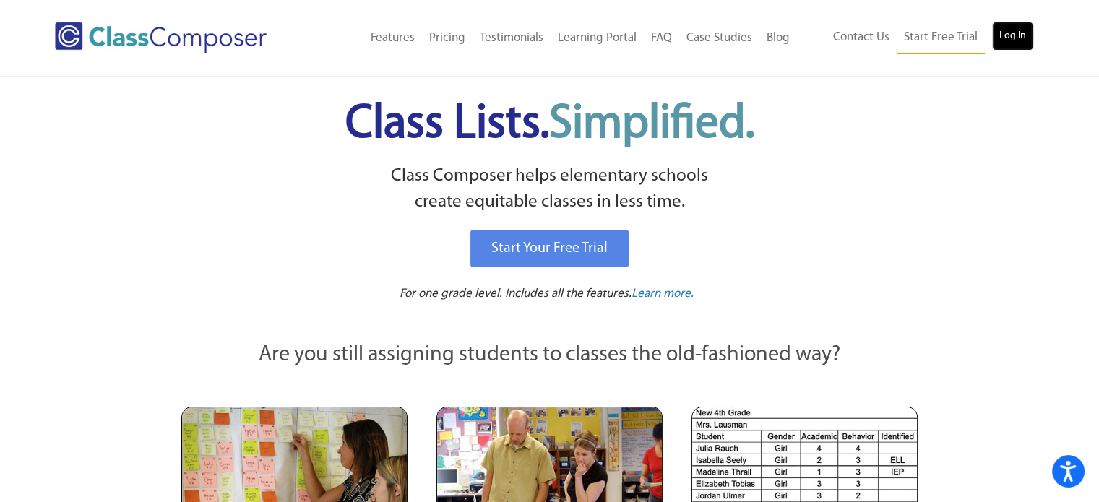
click at [1011, 36] on link "Log In" at bounding box center [1012, 36] width 41 height 29
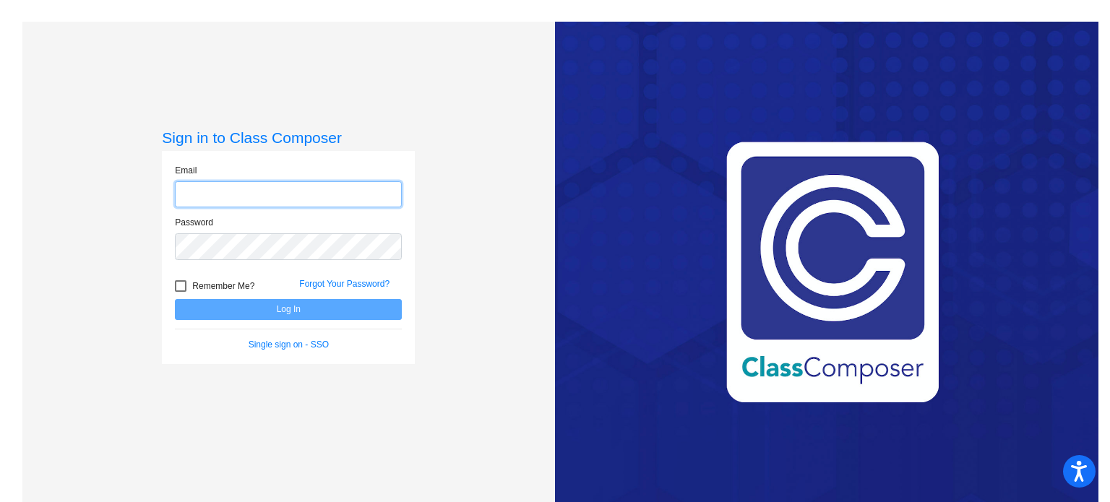
type input "[PERSON_NAME][EMAIL_ADDRESS][PERSON_NAME][DOMAIN_NAME]"
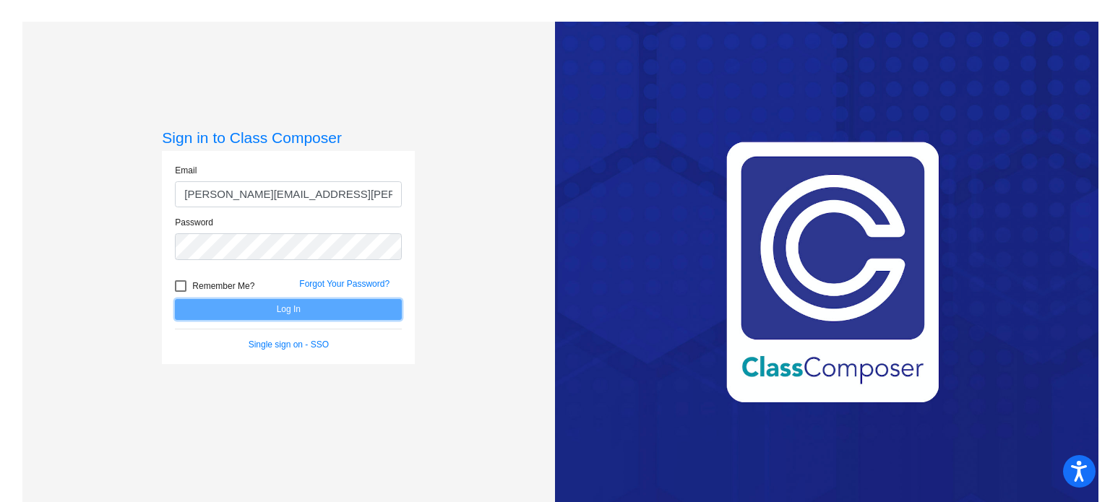
click at [306, 303] on button "Log In" at bounding box center [288, 309] width 227 height 21
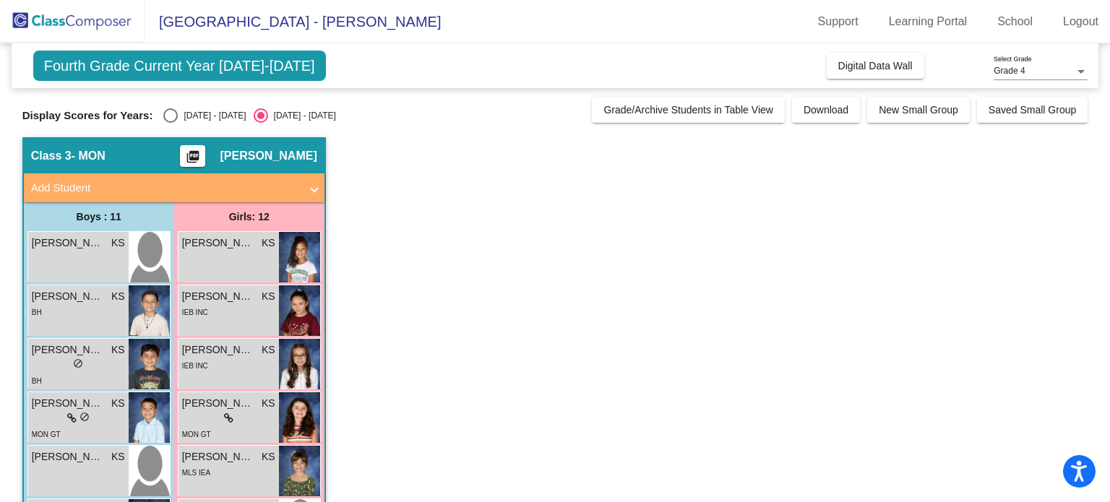
click at [167, 117] on div "Select an option" at bounding box center [170, 115] width 14 height 14
click at [170, 123] on input "[DATE] - [DATE]" at bounding box center [170, 123] width 1 height 1
radio input "true"
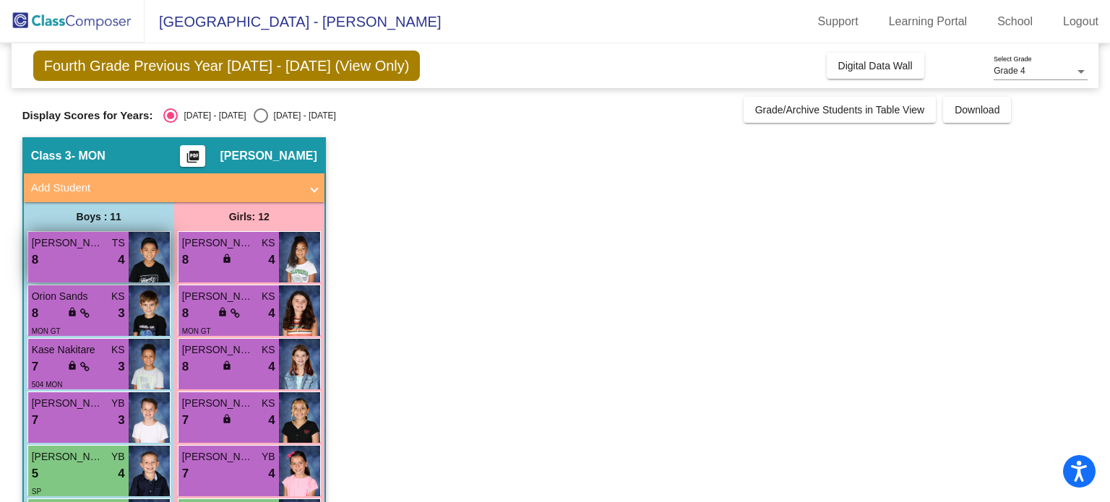
click at [95, 275] on div "[PERSON_NAME] TS 8 lock do_not_disturb_alt 4" at bounding box center [78, 257] width 100 height 51
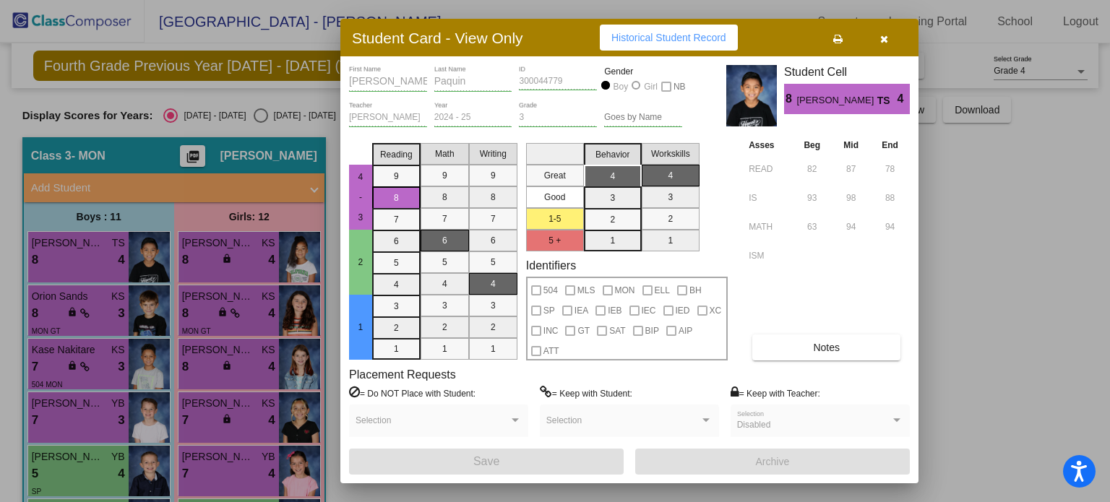
click at [886, 37] on icon "button" at bounding box center [884, 39] width 8 height 10
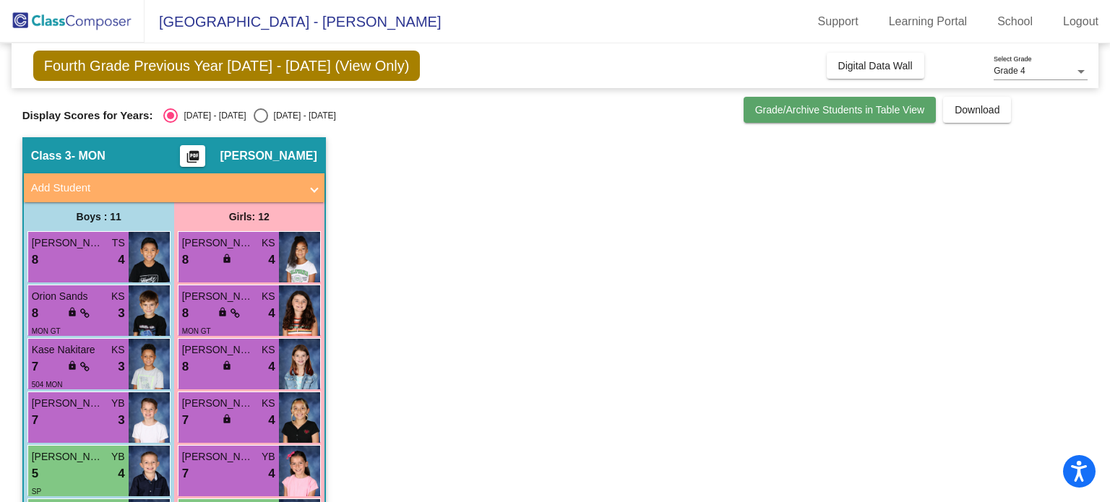
click at [876, 121] on button "Grade/Archive Students in Table View" at bounding box center [839, 110] width 193 height 26
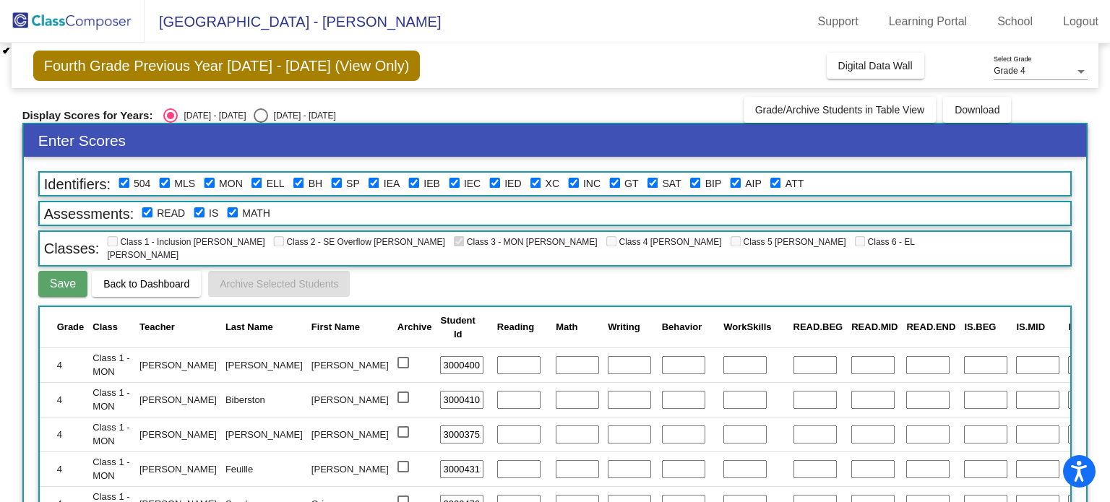
click at [906, 321] on span "READ.END" at bounding box center [930, 326] width 49 height 11
click at [254, 113] on div "Select an option" at bounding box center [261, 115] width 14 height 14
click at [260, 123] on input "2025 - 2026" at bounding box center [260, 123] width 1 height 1
radio input "true"
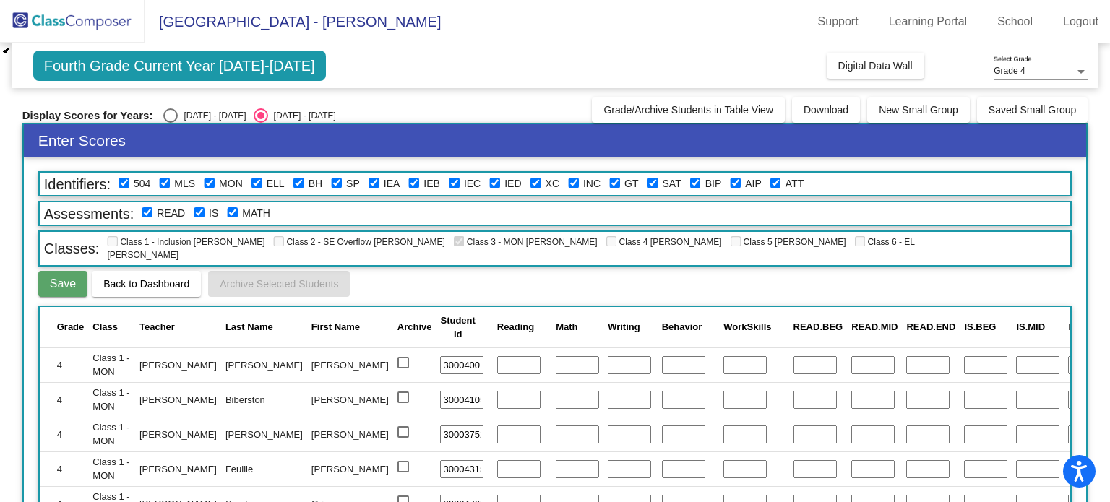
click at [170, 114] on div "Select an option" at bounding box center [170, 115] width 14 height 14
click at [170, 123] on input "2024 - 2025" at bounding box center [170, 123] width 1 height 1
radio input "true"
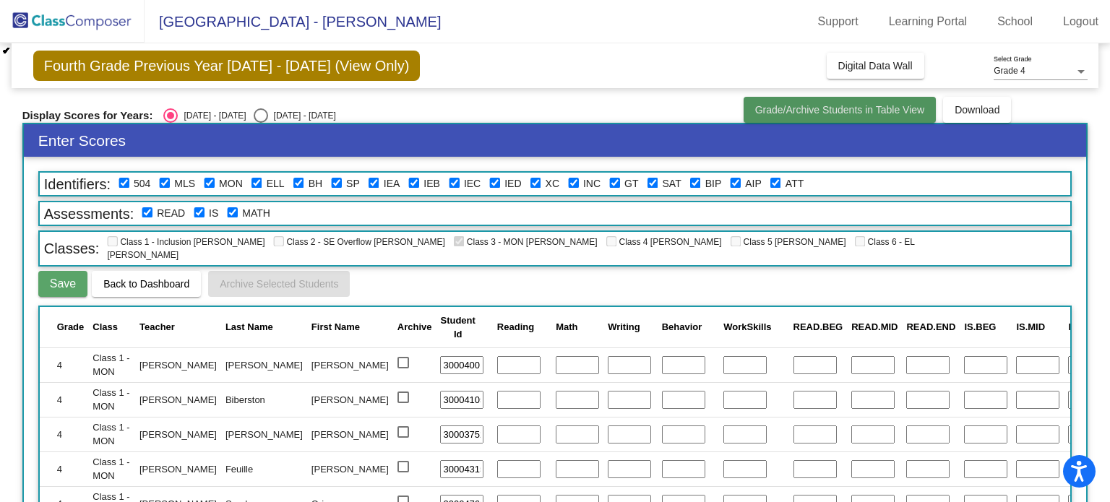
click at [889, 105] on span "Grade/Archive Students in Table View" at bounding box center [840, 110] width 170 height 12
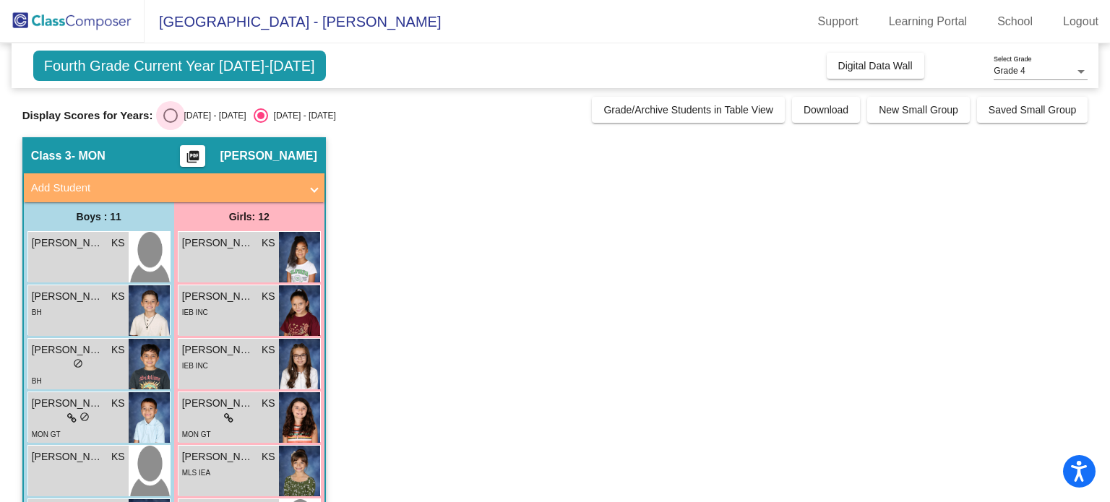
click at [184, 118] on div "2024 - 2025" at bounding box center [212, 115] width 68 height 13
click at [170, 123] on input "2024 - 2025" at bounding box center [170, 123] width 1 height 1
radio input "true"
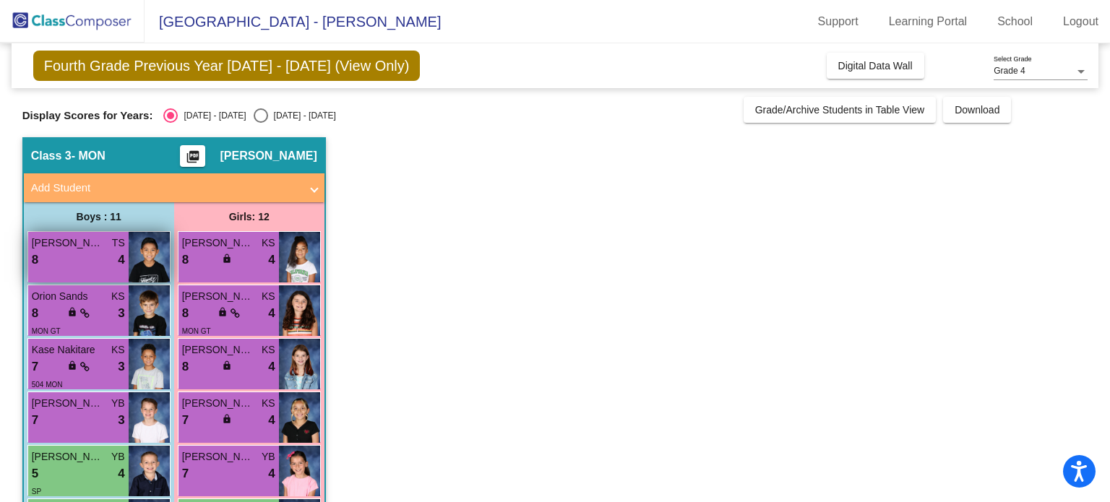
click at [55, 257] on div "8 lock do_not_disturb_alt 4" at bounding box center [78, 260] width 93 height 19
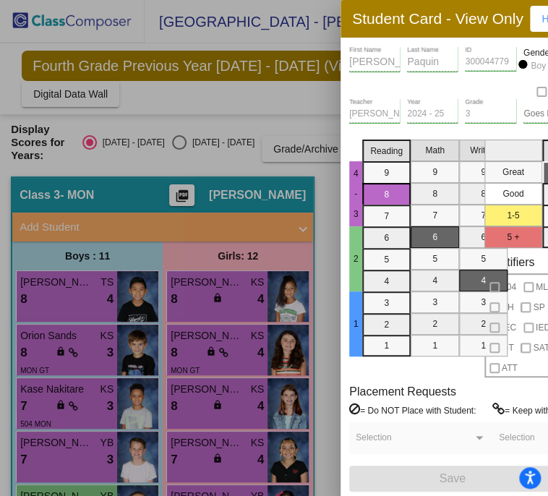
click at [413, 14] on h3 "Student Card - View Only" at bounding box center [437, 18] width 171 height 18
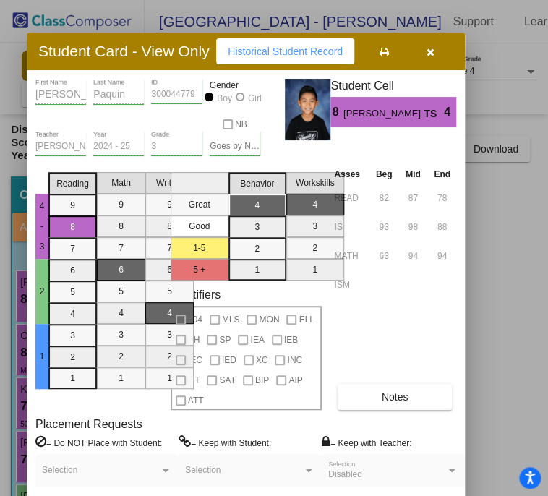
drag, startPoint x: 467, startPoint y: 35, endPoint x: 153, endPoint y: 68, distance: 315.2
click at [153, 68] on div "Student Card - View Only Historical Student Record" at bounding box center [246, 52] width 438 height 38
click at [434, 47] on icon "button" at bounding box center [430, 52] width 8 height 10
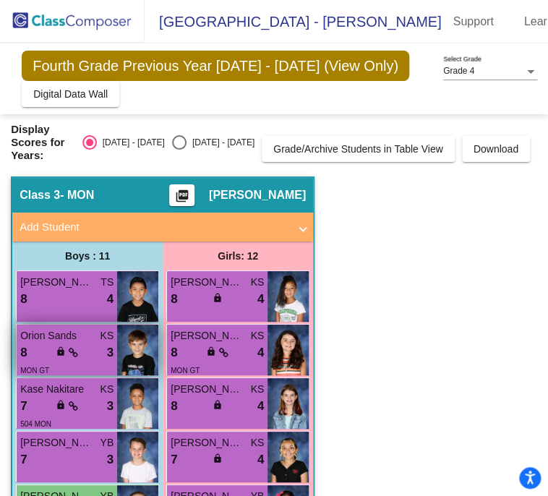
click at [105, 343] on div "8 lock do_not_disturb_alt 3" at bounding box center [66, 352] width 93 height 19
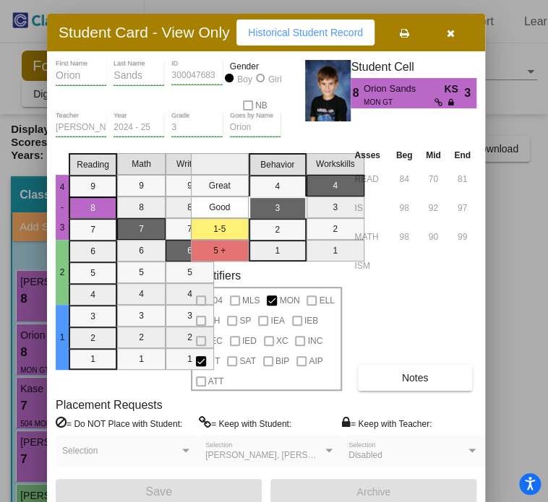
drag, startPoint x: 431, startPoint y: 25, endPoint x: 149, endPoint y: 37, distance: 282.0
click at [149, 37] on h3 "Student Card - View Only" at bounding box center [144, 32] width 171 height 18
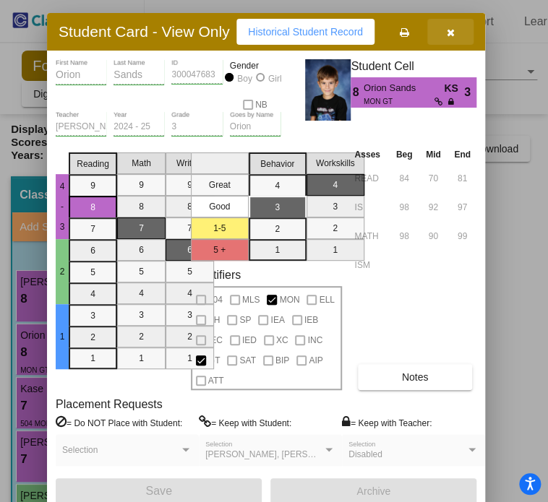
click at [459, 33] on button "button" at bounding box center [450, 32] width 46 height 26
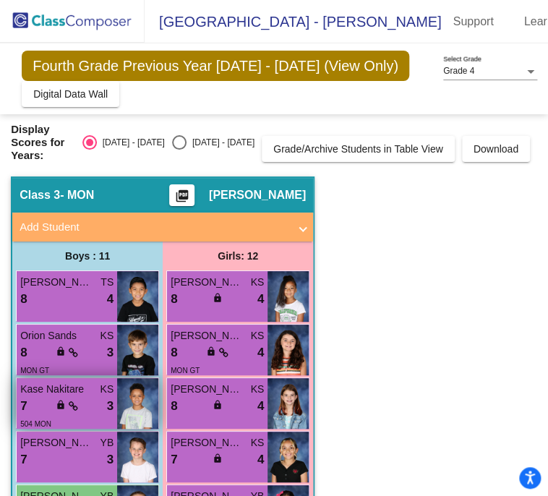
click at [56, 399] on span "lock" at bounding box center [61, 404] width 10 height 10
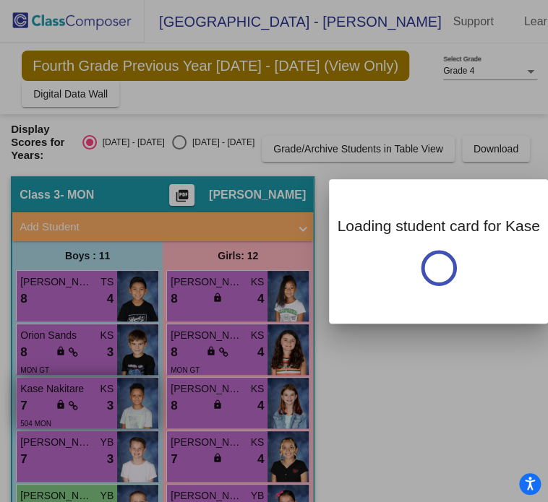
click at [56, 363] on div at bounding box center [274, 251] width 548 height 502
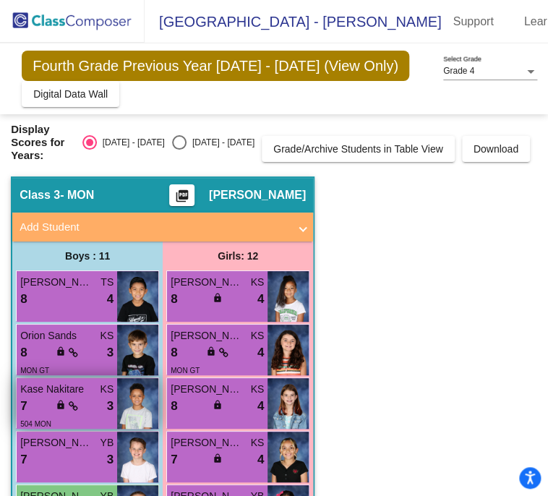
click at [85, 397] on div "7 lock do_not_disturb_alt 3" at bounding box center [66, 406] width 93 height 19
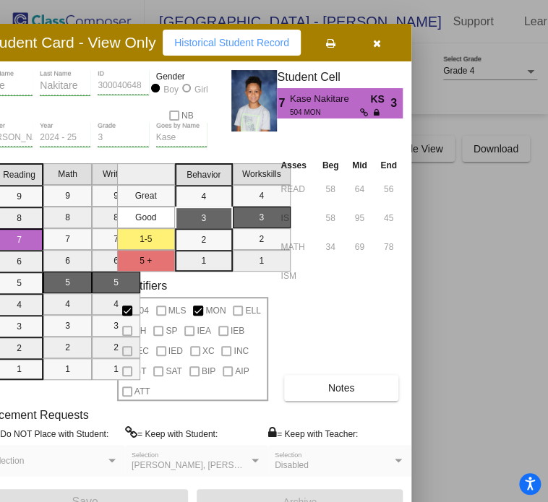
drag, startPoint x: 468, startPoint y: 32, endPoint x: 113, endPoint y: 54, distance: 356.1
click at [113, 54] on div "Student Card - View Only Historical Student Record" at bounding box center [192, 43] width 438 height 38
click at [381, 46] on icon "button" at bounding box center [377, 43] width 8 height 10
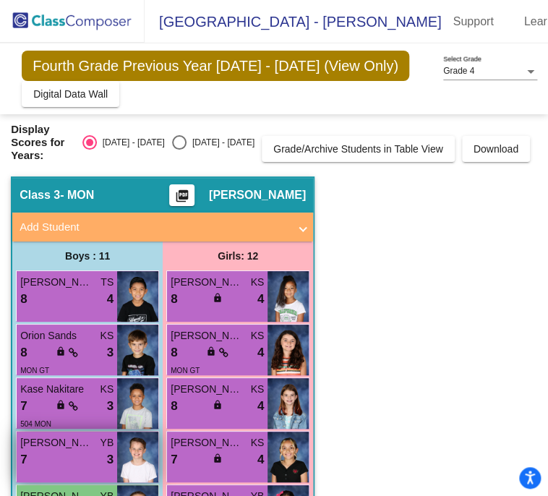
click at [75, 450] on div "7 lock do_not_disturb_alt 3" at bounding box center [66, 459] width 93 height 19
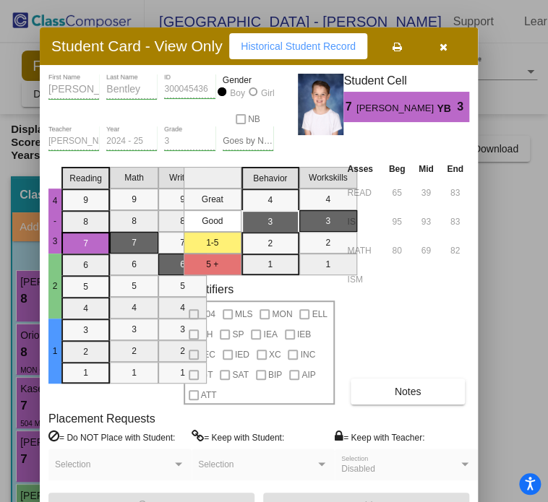
drag, startPoint x: 412, startPoint y: 22, endPoint x: 130, endPoint y: 46, distance: 283.4
click at [130, 46] on h3 "Student Card - View Only" at bounding box center [136, 46] width 171 height 18
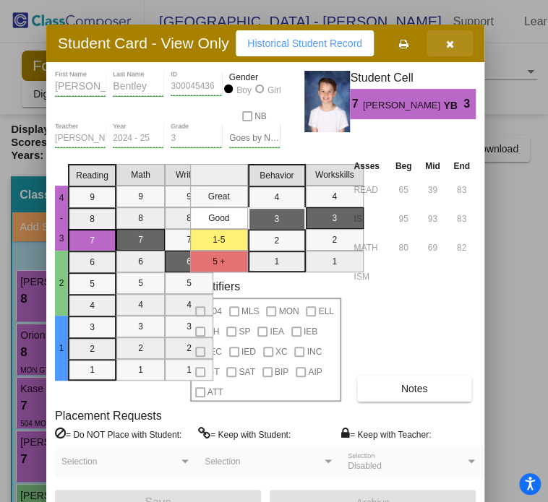
click at [460, 49] on button "button" at bounding box center [449, 43] width 46 height 26
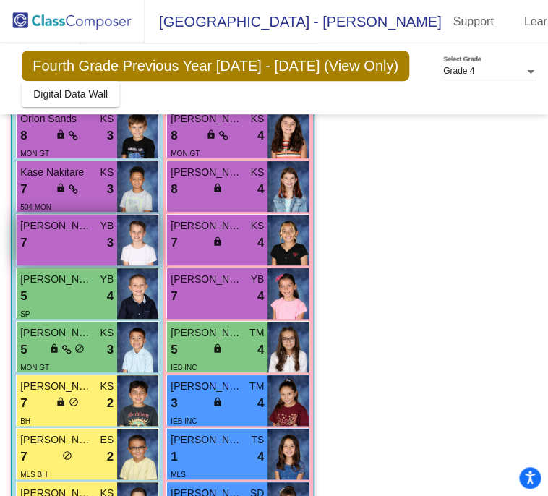
scroll to position [231, 0]
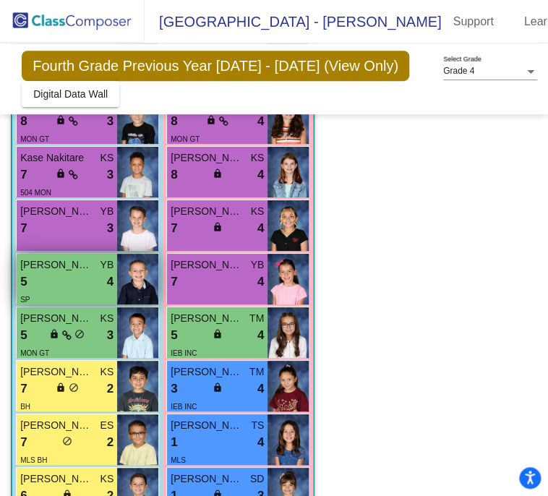
click at [73, 257] on span "Rhett Biberston" at bounding box center [56, 264] width 72 height 15
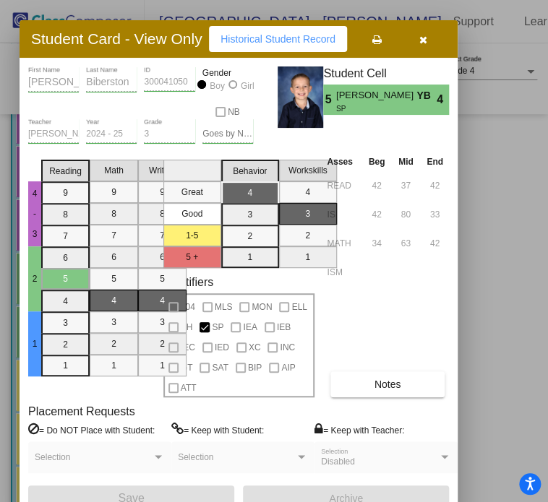
drag, startPoint x: 465, startPoint y: 18, endPoint x: 156, endPoint y: 37, distance: 309.7
click at [156, 37] on h3 "Student Card - View Only" at bounding box center [116, 39] width 171 height 18
click at [422, 38] on button "button" at bounding box center [422, 39] width 46 height 26
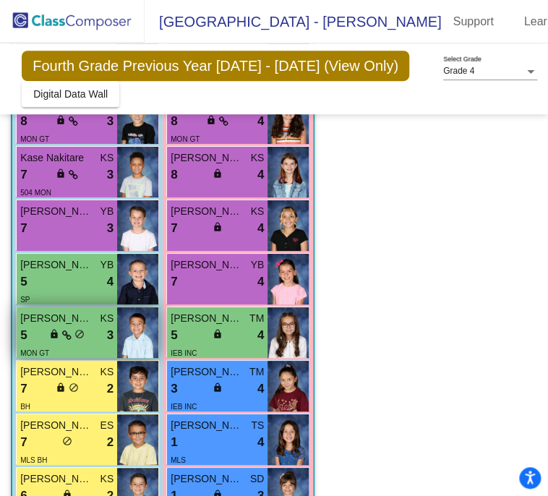
click at [96, 326] on div "5 lock do_not_disturb_alt 3" at bounding box center [66, 335] width 93 height 19
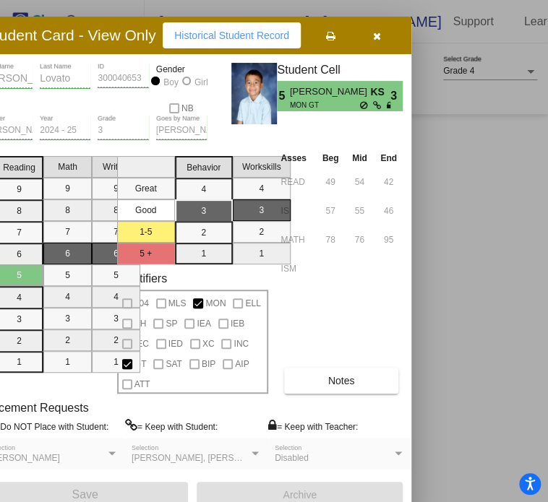
drag, startPoint x: 425, startPoint y: 19, endPoint x: 69, endPoint y: 34, distance: 355.7
click at [69, 34] on h3 "Student Card - View Only" at bounding box center [70, 35] width 171 height 18
click at [390, 33] on button "button" at bounding box center [376, 35] width 46 height 26
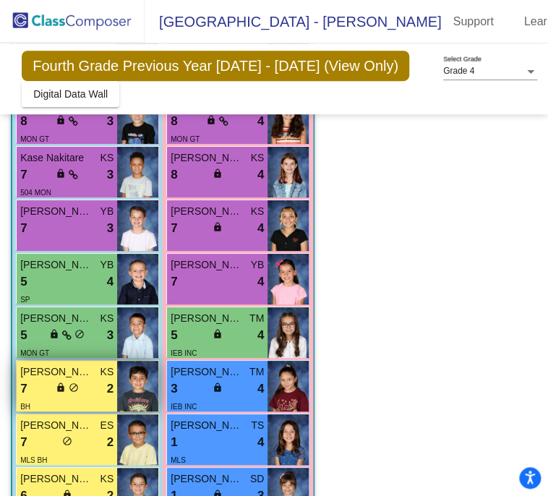
click at [85, 398] on div "BH" at bounding box center [66, 405] width 93 height 15
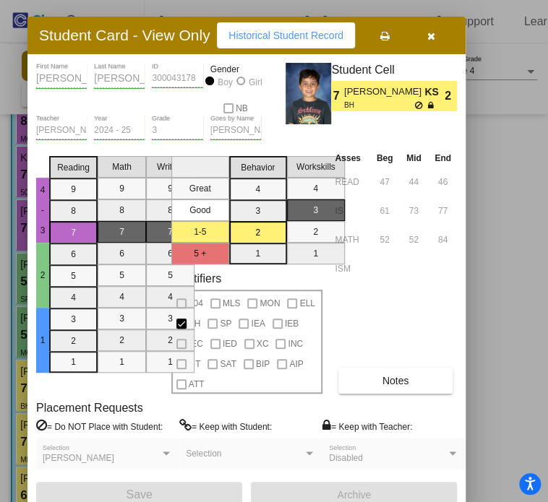
drag, startPoint x: 460, startPoint y: 28, endPoint x: 159, endPoint y: 43, distance: 301.6
click at [159, 43] on h3 "Student Card - View Only" at bounding box center [124, 35] width 171 height 18
click at [435, 34] on icon "button" at bounding box center [431, 36] width 8 height 10
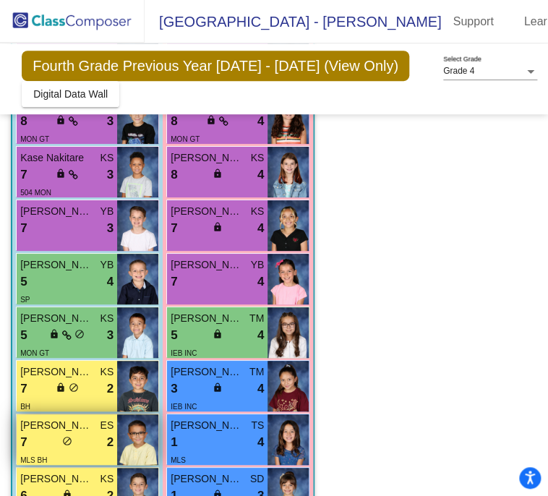
click at [87, 433] on div "7 lock do_not_disturb_alt 2" at bounding box center [66, 442] width 93 height 19
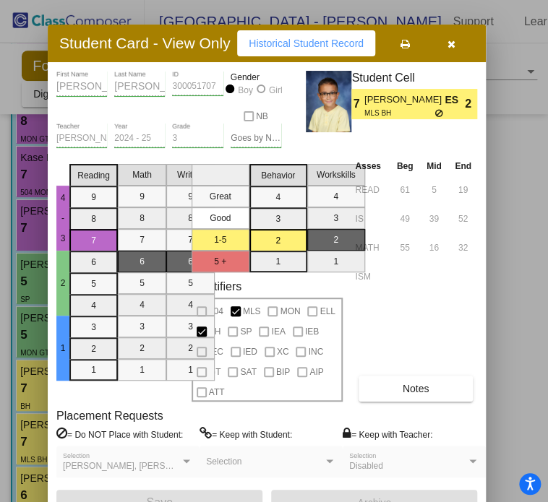
drag, startPoint x: 415, startPoint y: 17, endPoint x: 134, endPoint y: 40, distance: 282.0
click at [134, 40] on h3 "Student Card - View Only" at bounding box center [144, 43] width 171 height 18
click at [466, 46] on button "button" at bounding box center [451, 43] width 46 height 26
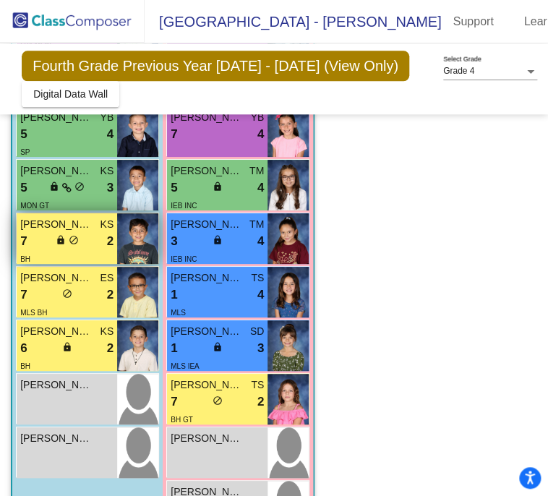
scroll to position [393, 0]
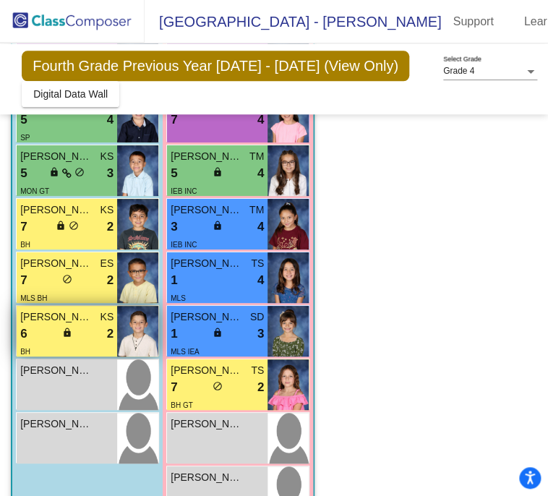
click at [88, 324] on div "6 lock do_not_disturb_alt 2" at bounding box center [66, 333] width 93 height 19
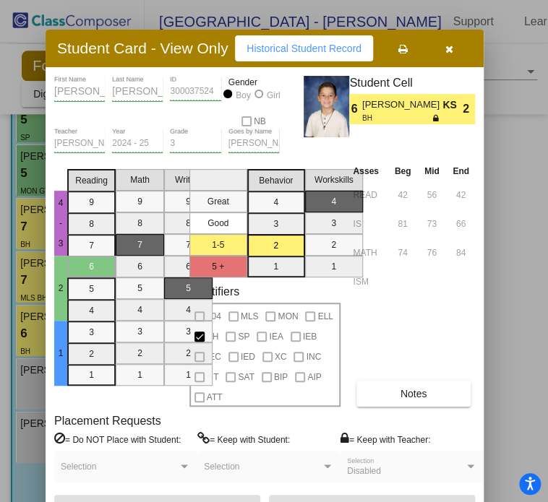
drag, startPoint x: 457, startPoint y: 10, endPoint x: 173, endPoint y: 38, distance: 284.5
click at [173, 38] on div "Student Card - View Only Historical Student Record" at bounding box center [265, 49] width 438 height 38
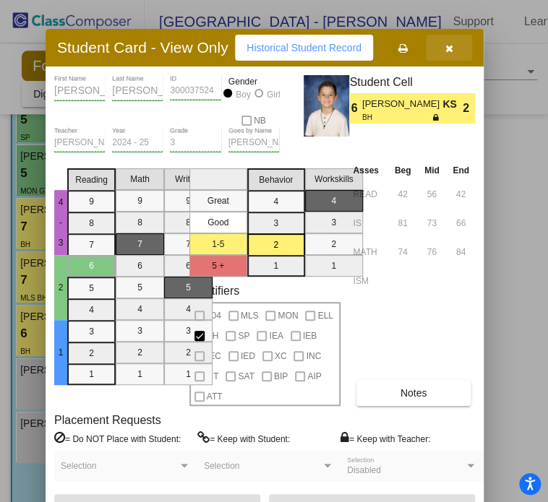
click at [467, 46] on button "button" at bounding box center [448, 48] width 46 height 26
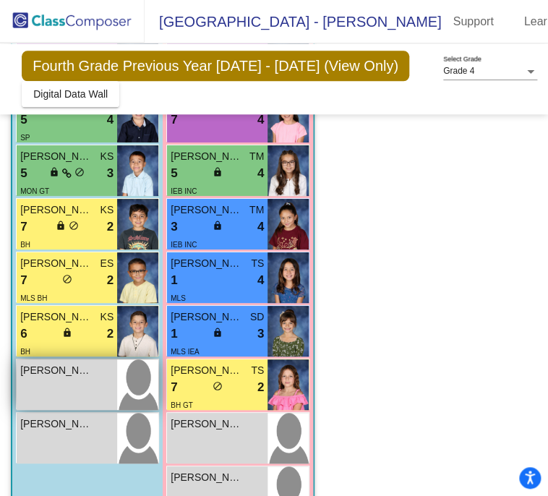
click at [85, 359] on div "Adonis Williams lock do_not_disturb_alt" at bounding box center [67, 384] width 100 height 51
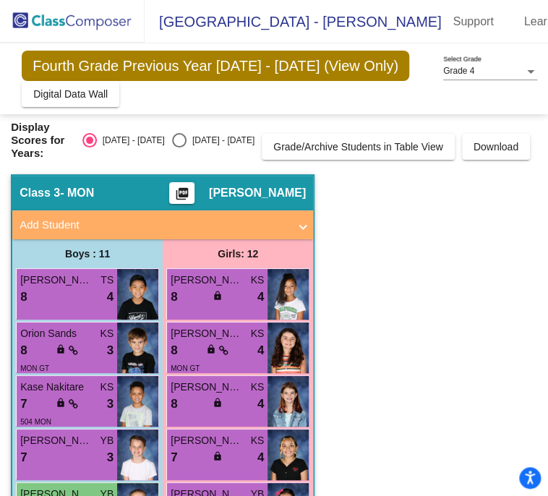
scroll to position [1, 0]
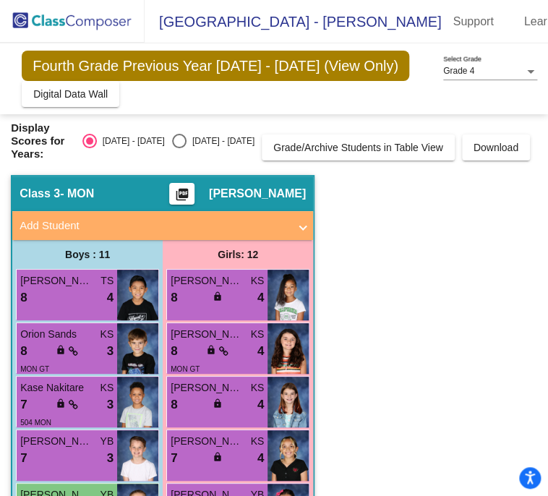
click at [275, 269] on img at bounding box center [287, 294] width 41 height 51
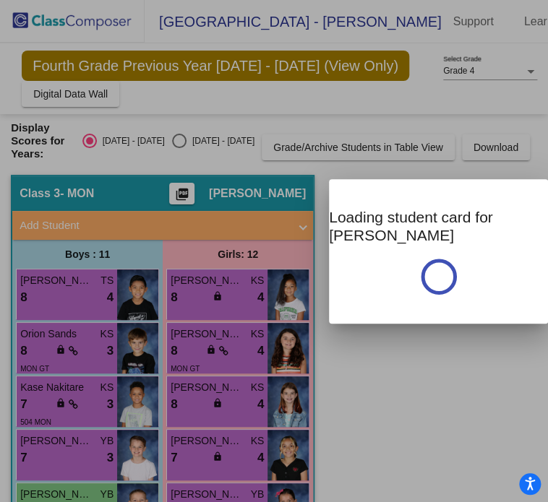
click at [275, 266] on div at bounding box center [274, 251] width 548 height 502
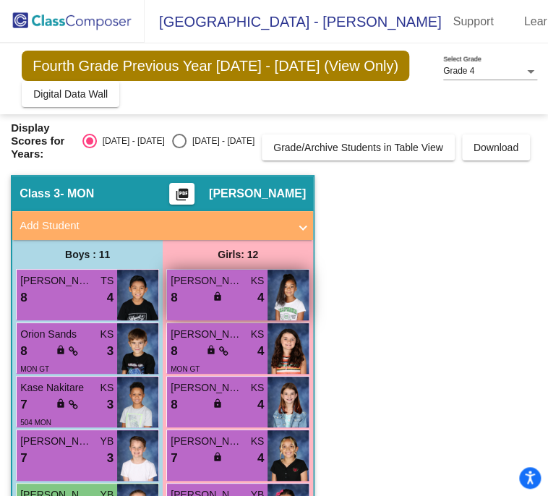
click at [247, 288] on div "8 lock do_not_disturb_alt 4" at bounding box center [216, 297] width 93 height 19
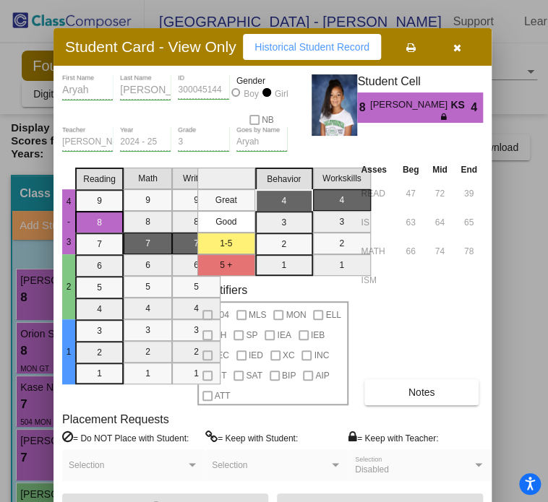
drag, startPoint x: 477, startPoint y: 12, endPoint x: 202, endPoint y: 38, distance: 276.5
click at [202, 38] on h3 "Student Card - View Only" at bounding box center [150, 47] width 171 height 18
click at [467, 51] on button "button" at bounding box center [456, 47] width 46 height 26
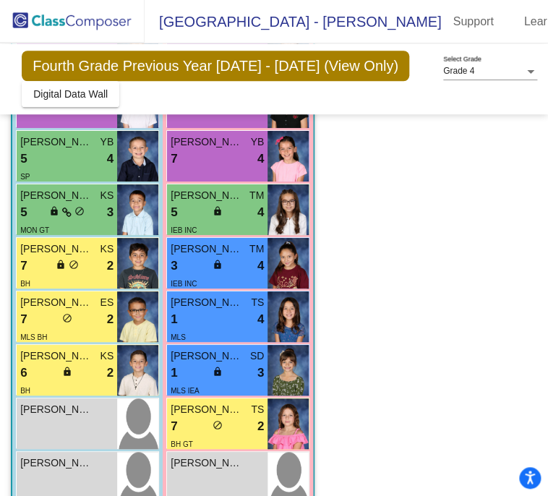
scroll to position [0, 0]
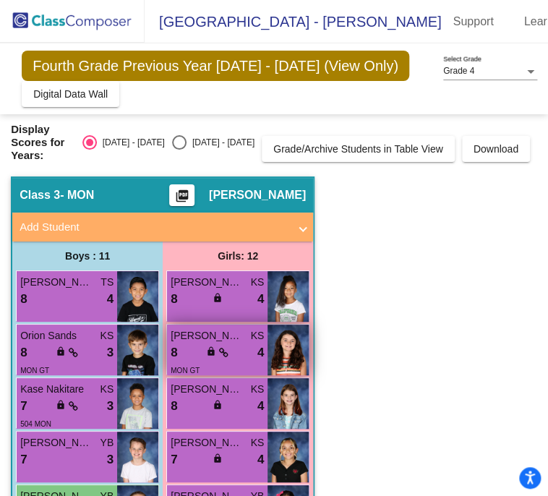
click at [234, 343] on div "8 lock do_not_disturb_alt 4" at bounding box center [216, 352] width 93 height 19
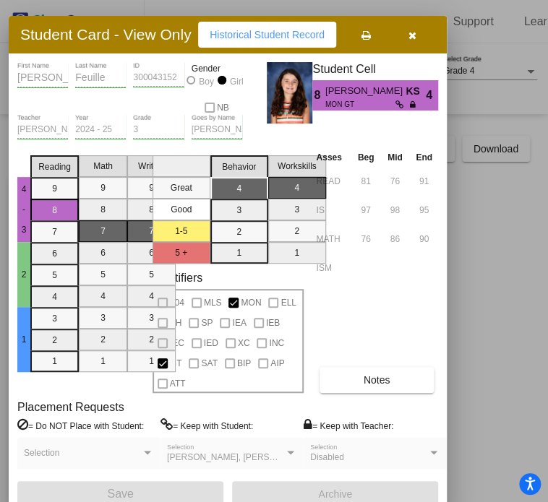
drag, startPoint x: 427, startPoint y: 16, endPoint x: 106, endPoint y: 30, distance: 321.0
click at [106, 30] on h3 "Student Card - View Only" at bounding box center [105, 34] width 171 height 18
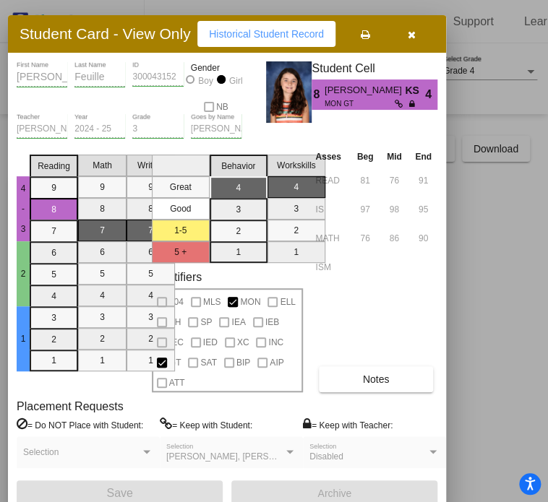
click at [424, 29] on button "button" at bounding box center [411, 34] width 46 height 26
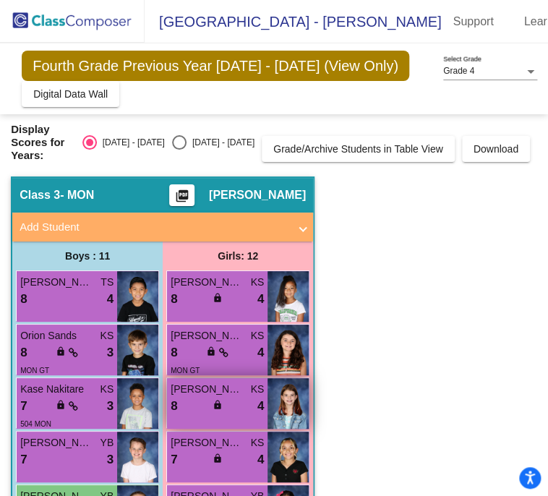
click at [237, 397] on div "8 lock do_not_disturb_alt 4" at bounding box center [216, 406] width 93 height 19
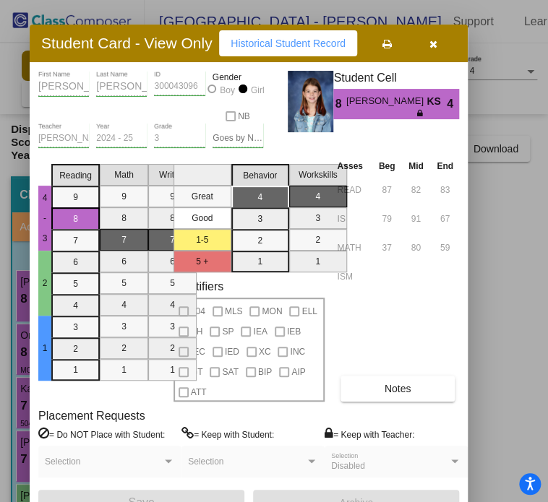
drag, startPoint x: 451, startPoint y: 20, endPoint x: 152, endPoint y: 43, distance: 300.0
click at [152, 43] on h3 "Student Card - View Only" at bounding box center [126, 43] width 171 height 18
click at [436, 39] on icon "button" at bounding box center [433, 44] width 8 height 10
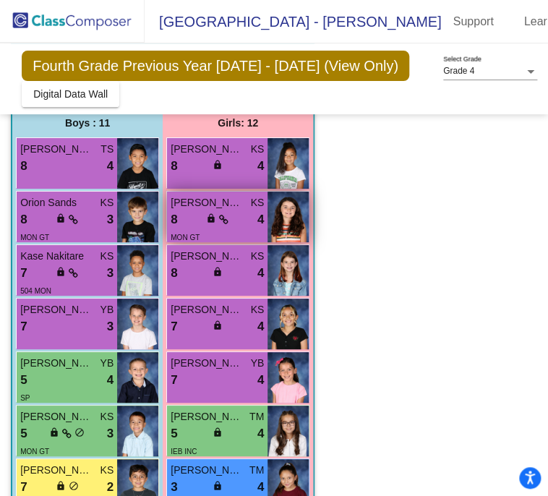
scroll to position [133, 0]
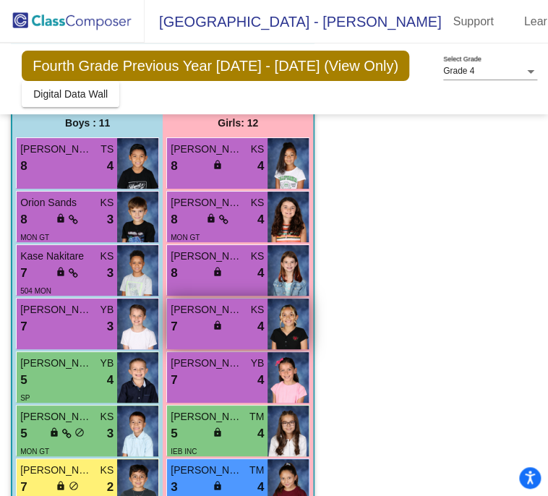
click at [251, 317] on div "7 lock do_not_disturb_alt 4" at bounding box center [216, 326] width 93 height 19
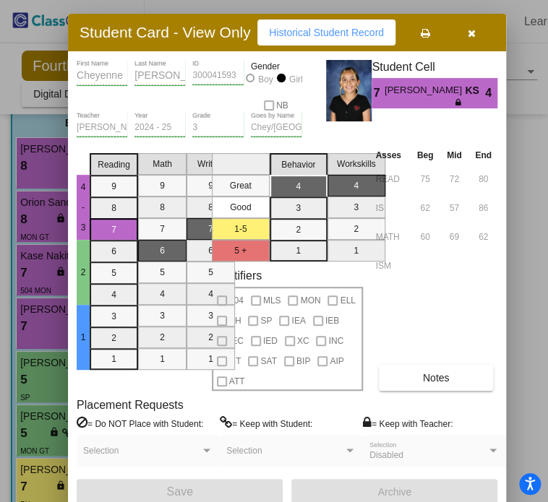
drag, startPoint x: 440, startPoint y: 20, endPoint x: 179, endPoint y: 32, distance: 261.1
click at [179, 32] on h3 "Student Card - View Only" at bounding box center [164, 32] width 171 height 18
click at [475, 31] on icon "button" at bounding box center [471, 33] width 8 height 10
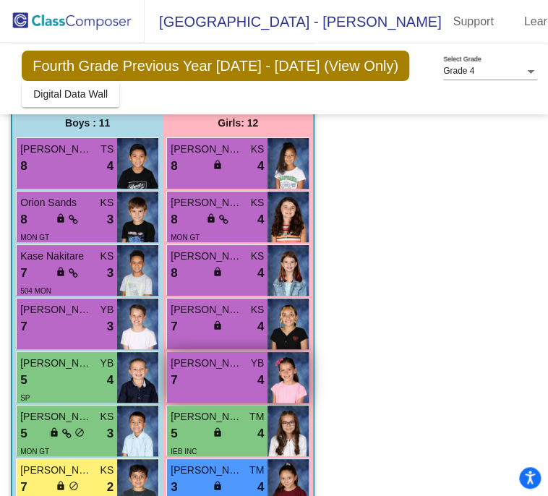
click at [233, 352] on div "Rylin Barela YB 7 lock do_not_disturb_alt 4" at bounding box center [217, 377] width 100 height 51
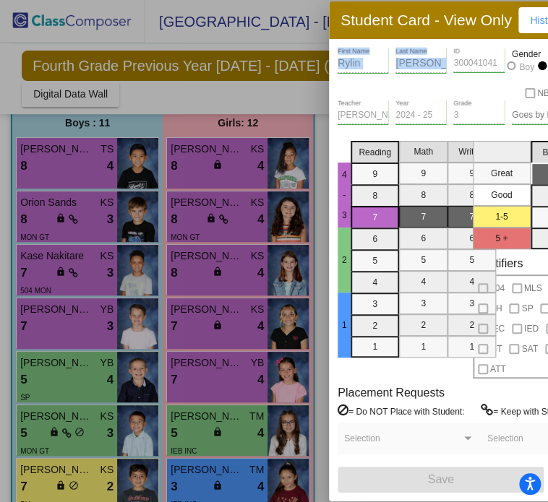
drag, startPoint x: 457, startPoint y: 39, endPoint x: 183, endPoint y: 77, distance: 275.7
click at [183, 77] on div "Student Card - View Only Historical Student Record Rylin First Name Barela Last…" at bounding box center [274, 251] width 548 height 502
click at [428, 20] on h3 "Student Card - View Only" at bounding box center [425, 20] width 171 height 18
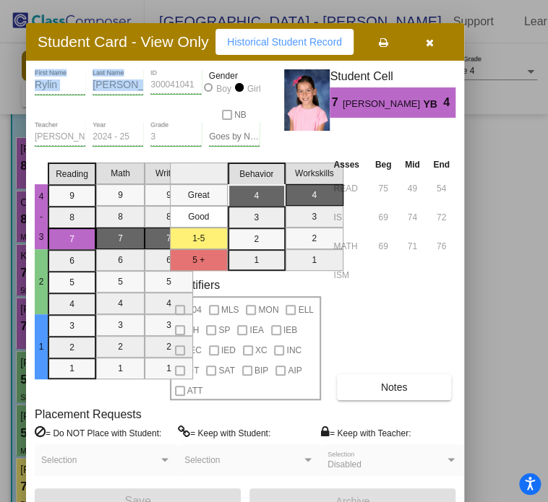
click at [125, 41] on h3 "Student Card - View Only" at bounding box center [123, 42] width 171 height 18
click at [439, 40] on button "button" at bounding box center [429, 42] width 46 height 26
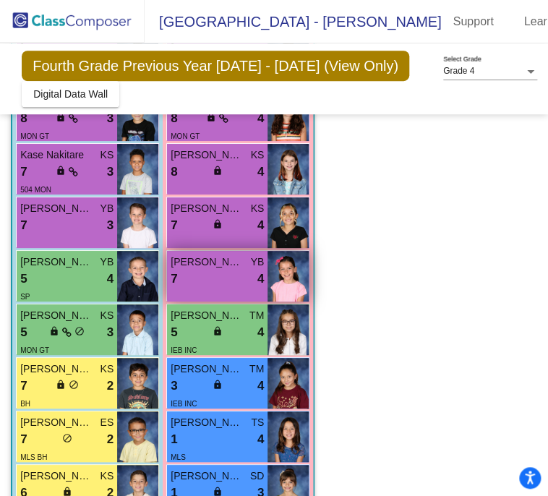
scroll to position [235, 0]
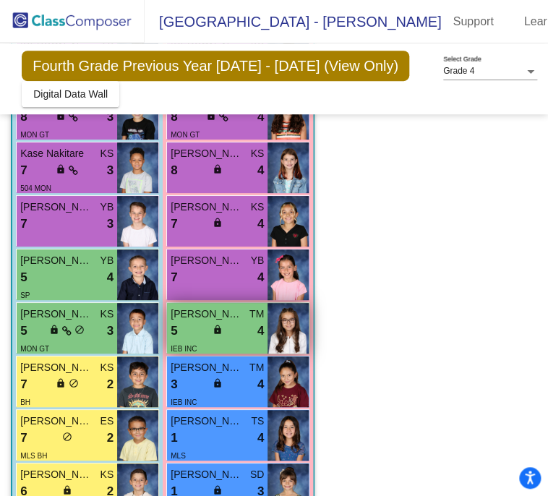
click at [254, 321] on div "5 lock do_not_disturb_alt 4" at bounding box center [216, 330] width 93 height 19
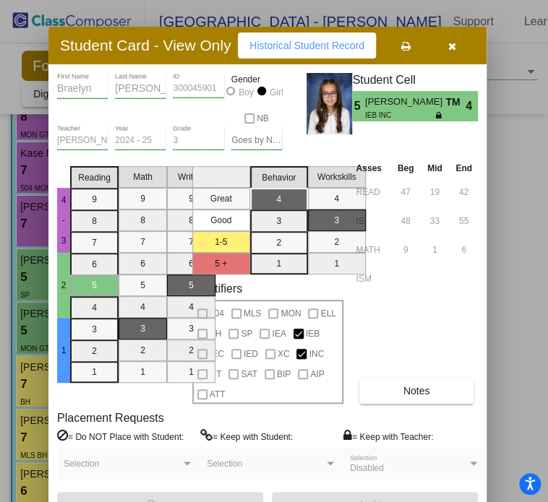
drag, startPoint x: 462, startPoint y: 31, endPoint x: 182, endPoint y: 56, distance: 281.4
click at [182, 56] on div "Student Card - View Only Historical Student Record" at bounding box center [267, 46] width 438 height 38
click at [456, 43] on icon "button" at bounding box center [452, 46] width 8 height 10
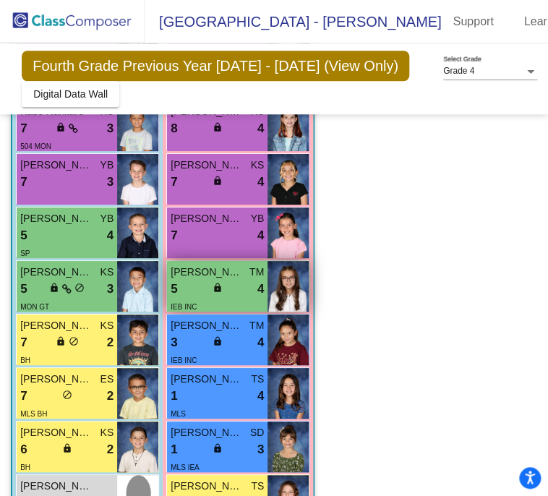
scroll to position [280, 0]
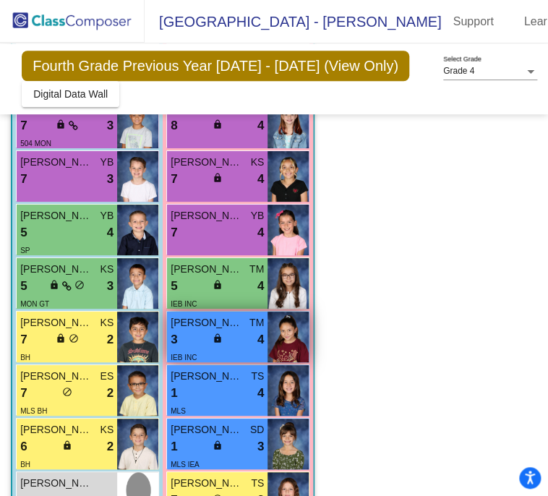
click at [247, 330] on div "3 lock do_not_disturb_alt 4" at bounding box center [216, 339] width 93 height 19
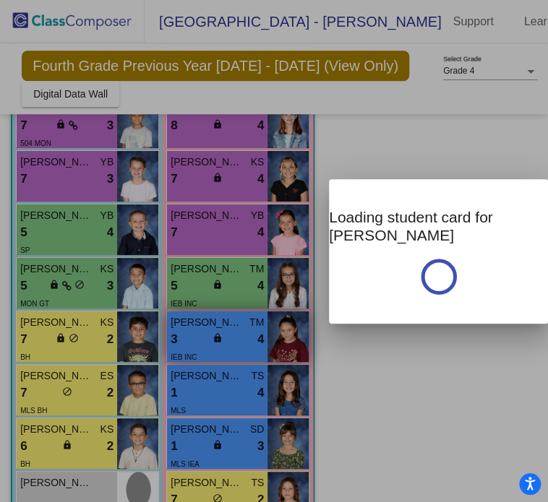
click at [247, 303] on div at bounding box center [274, 251] width 548 height 502
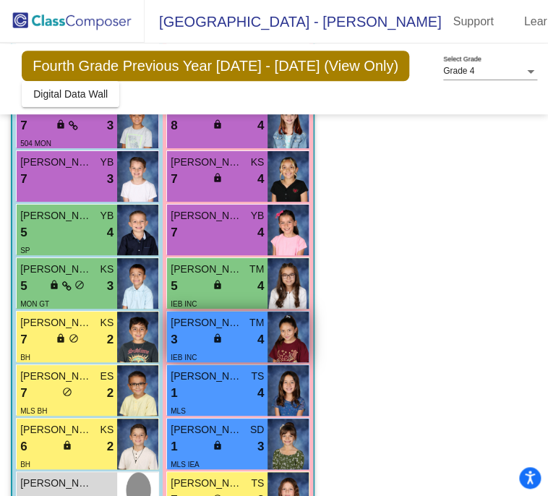
click at [247, 330] on div "3 lock do_not_disturb_alt 4" at bounding box center [216, 339] width 93 height 19
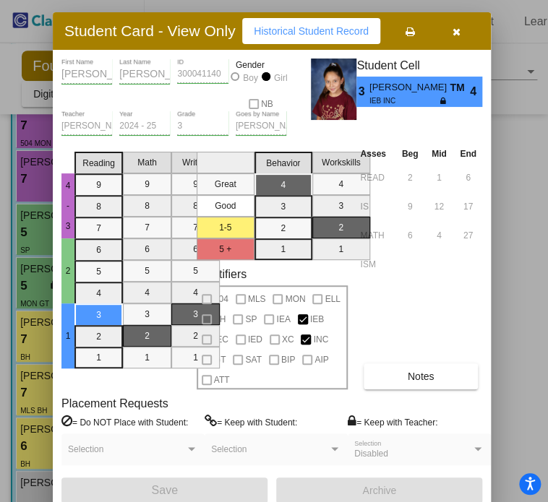
drag, startPoint x: 434, startPoint y: 30, endPoint x: 158, endPoint y: 40, distance: 276.2
click at [158, 40] on div "Student Card - View Only Historical Student Record" at bounding box center [272, 31] width 438 height 38
click at [460, 30] on icon "button" at bounding box center [456, 32] width 8 height 10
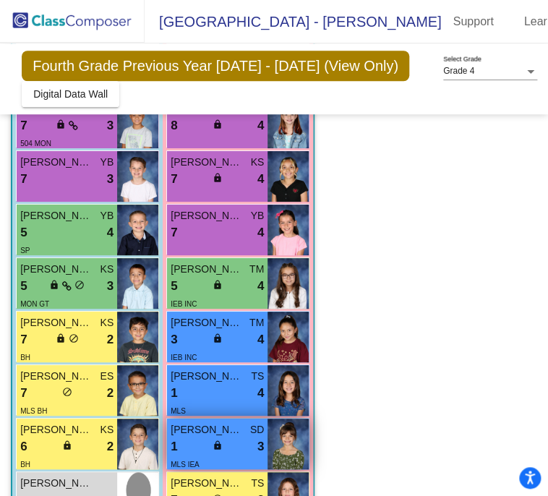
scroll to position [311, 0]
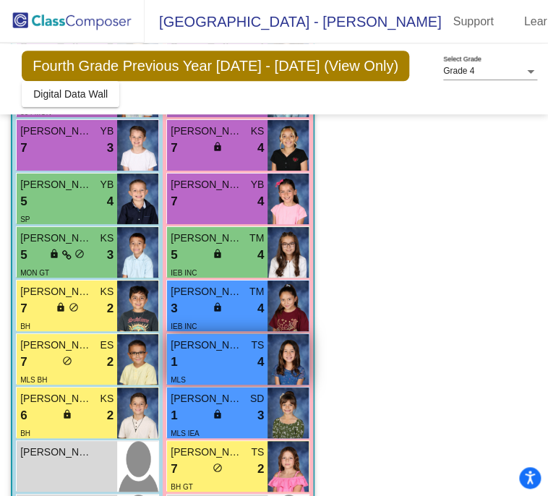
click at [231, 353] on div "1 lock do_not_disturb_alt 4" at bounding box center [216, 362] width 93 height 19
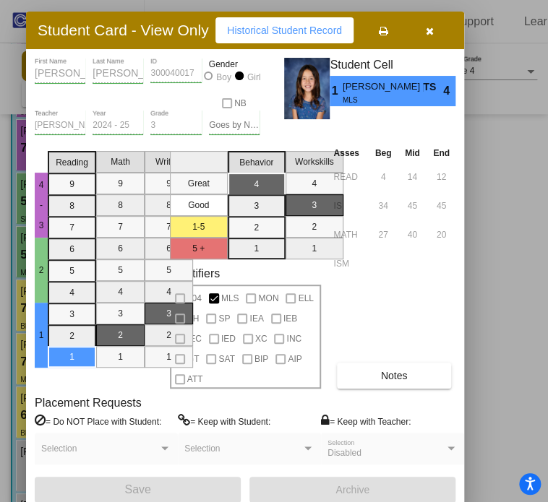
drag, startPoint x: 447, startPoint y: 25, endPoint x: 144, endPoint y: 35, distance: 302.8
click at [144, 35] on h3 "Student Card - View Only" at bounding box center [123, 30] width 171 height 18
click at [428, 22] on button "button" at bounding box center [429, 30] width 46 height 26
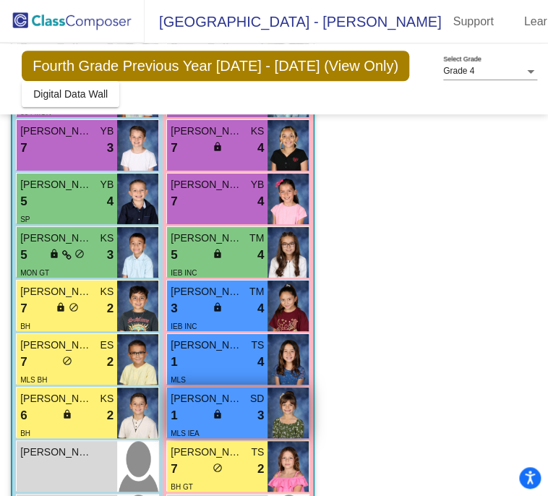
click at [254, 391] on span "SD" at bounding box center [257, 398] width 14 height 15
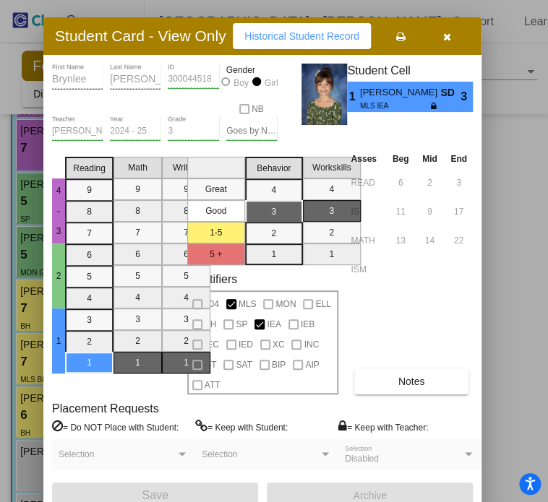
drag, startPoint x: 454, startPoint y: 20, endPoint x: 168, endPoint y: 35, distance: 285.8
click at [168, 35] on h3 "Student Card - View Only" at bounding box center [140, 36] width 171 height 18
click at [451, 32] on icon "button" at bounding box center [447, 37] width 8 height 10
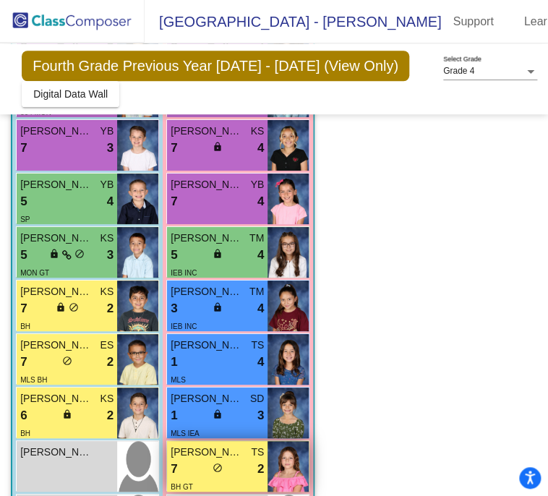
click at [236, 459] on div "7 lock do_not_disturb_alt 2" at bounding box center [216, 468] width 93 height 19
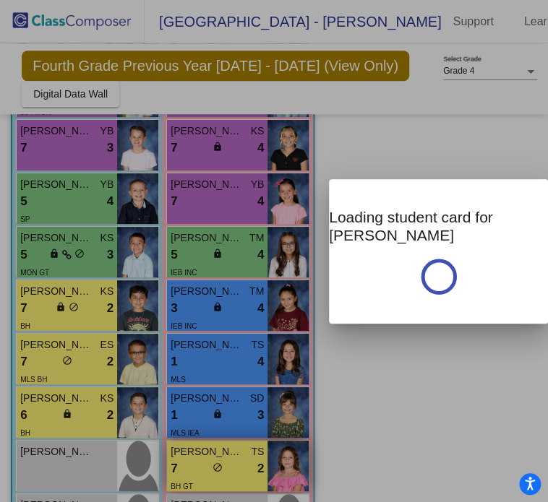
click at [236, 433] on div at bounding box center [274, 251] width 548 height 502
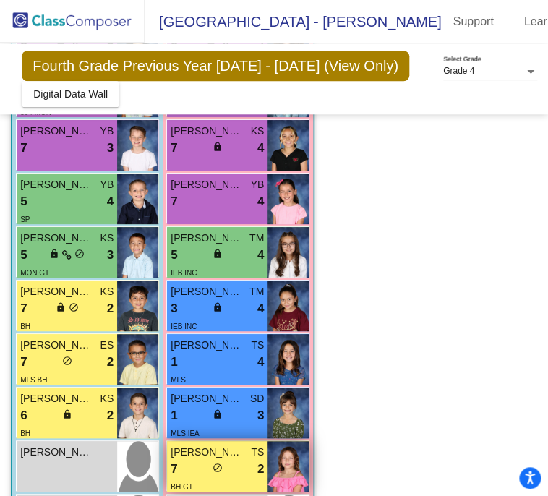
click at [236, 459] on div "7 lock do_not_disturb_alt 2" at bounding box center [216, 468] width 93 height 19
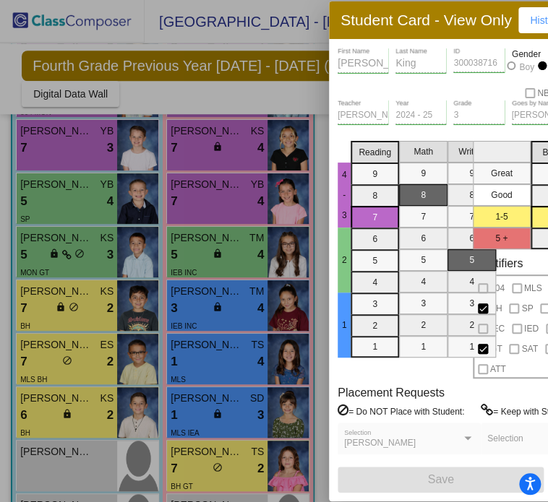
click at [428, 32] on div "Student Card - View Only Historical Student Record" at bounding box center [548, 20] width 438 height 38
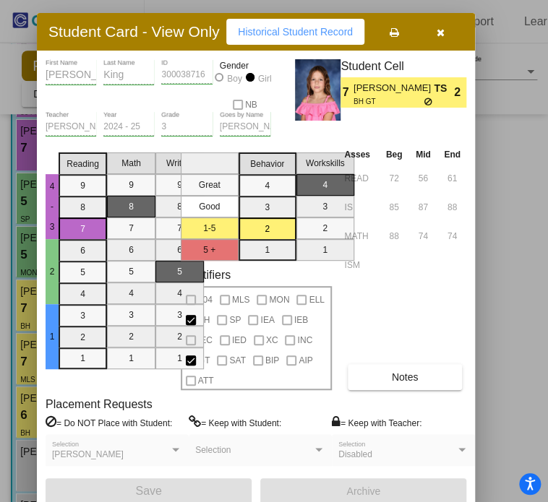
drag, startPoint x: 428, startPoint y: 31, endPoint x: 136, endPoint y: 43, distance: 292.1
click at [136, 43] on div "Student Card - View Only Historical Student Record" at bounding box center [256, 32] width 438 height 38
click at [444, 37] on icon "button" at bounding box center [440, 32] width 8 height 10
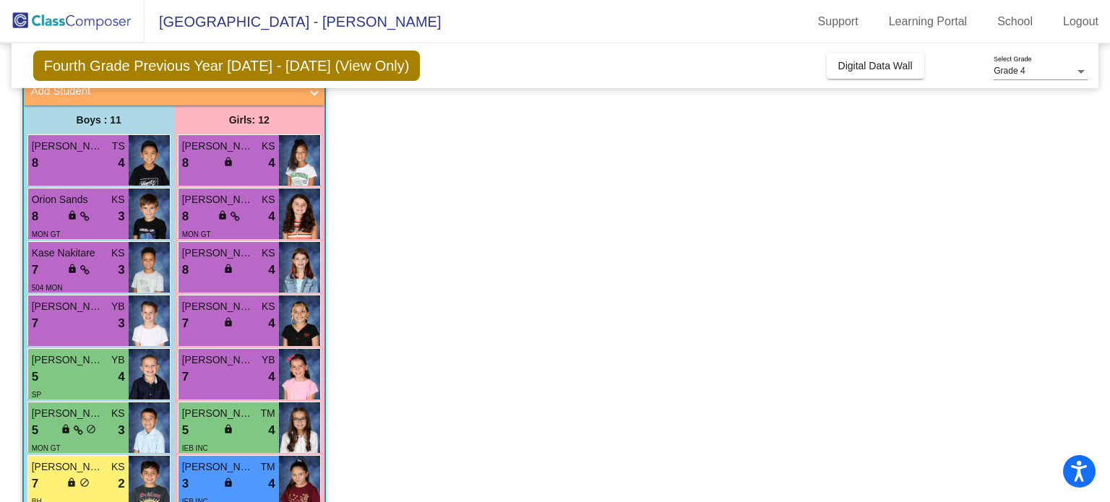
scroll to position [101, 0]
